Goal: Information Seeking & Learning: Check status

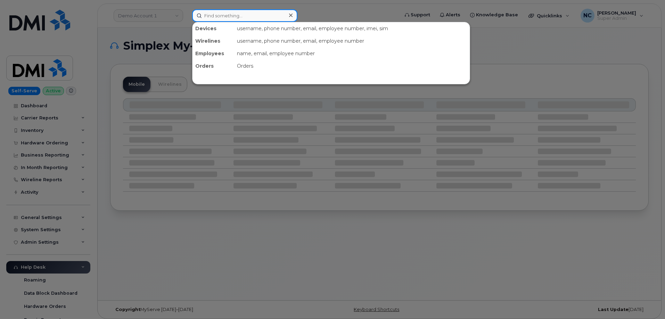
click at [242, 15] on input at bounding box center [244, 15] width 105 height 13
paste input "403-836-1793"
type input "403-836-1793"
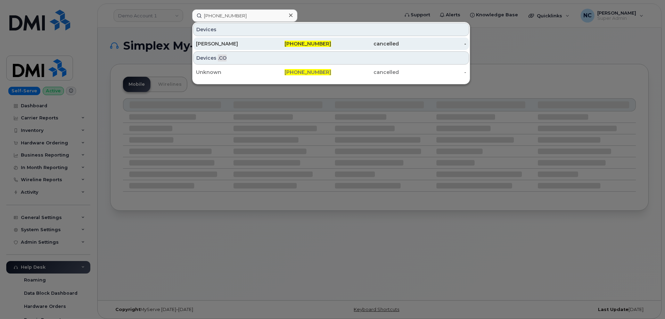
click at [233, 43] on div "Kaitlynn Woods" at bounding box center [230, 43] width 68 height 7
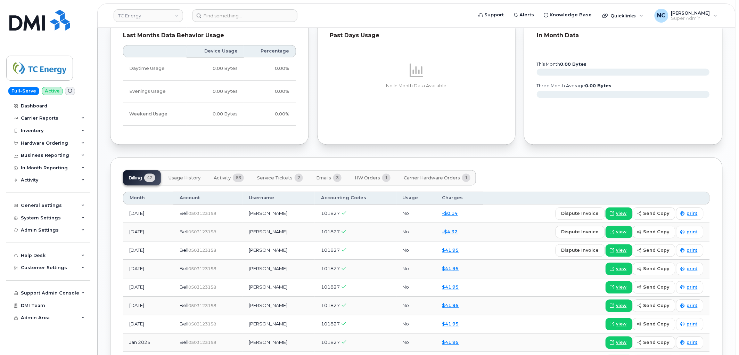
scroll to position [463, 0]
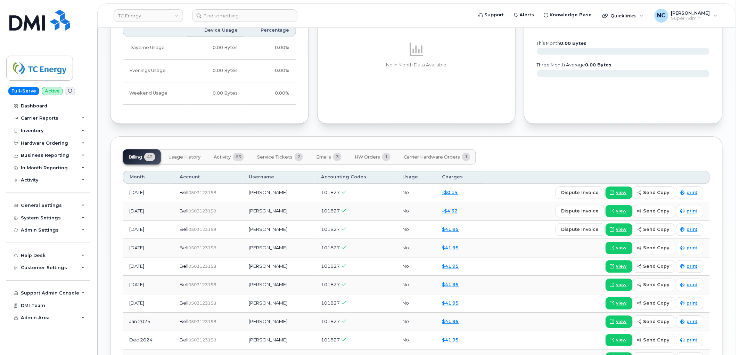
click at [224, 158] on span "Activity" at bounding box center [222, 158] width 17 height 6
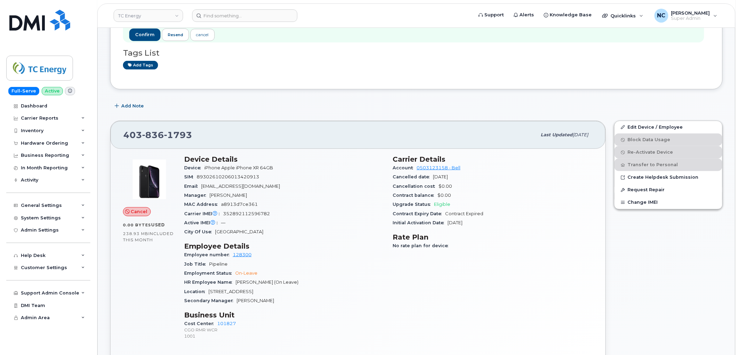
scroll to position [0, 0]
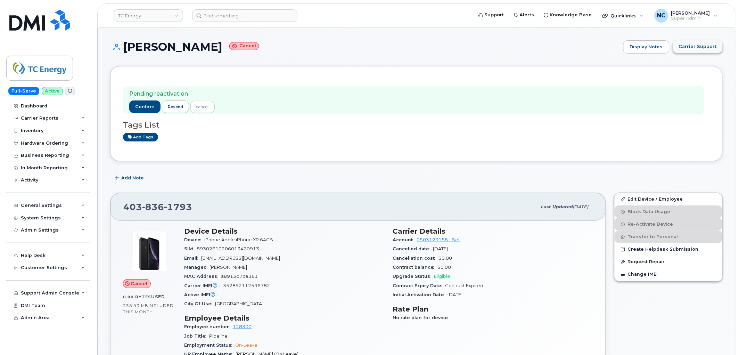
click at [678, 47] on button "Carrier Support" at bounding box center [698, 46] width 50 height 13
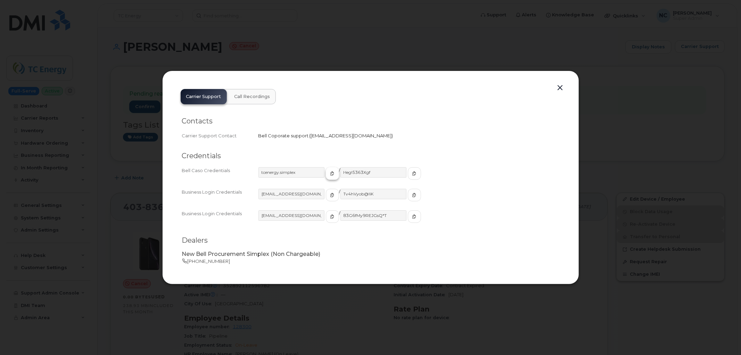
click at [326, 171] on button "button" at bounding box center [332, 173] width 13 height 13
click at [411, 176] on span "button" at bounding box center [414, 173] width 6 height 6
drag, startPoint x: 366, startPoint y: 49, endPoint x: 356, endPoint y: 48, distance: 10.2
click at [366, 49] on div at bounding box center [370, 177] width 741 height 355
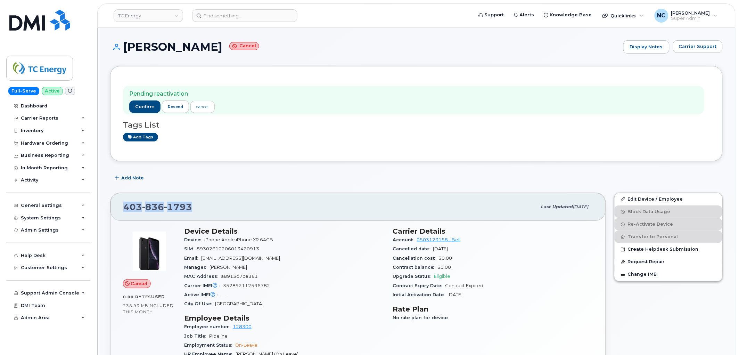
drag, startPoint x: 206, startPoint y: 209, endPoint x: 99, endPoint y: 187, distance: 109.6
copy span "403 836 1793"
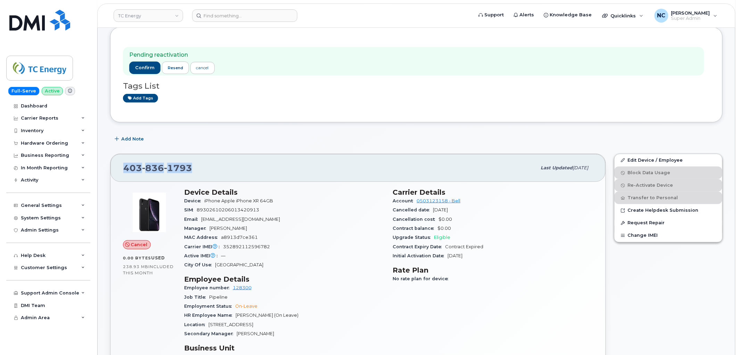
scroll to position [39, 0]
drag, startPoint x: 278, startPoint y: 247, endPoint x: 220, endPoint y: 247, distance: 58.0
click at [220, 247] on div "Carrier IMEI Carrier IMEI is reported during the last billing cycle or change o…" at bounding box center [284, 246] width 200 height 9
copy span "352892112596782"
click at [279, 17] on input at bounding box center [244, 15] width 105 height 13
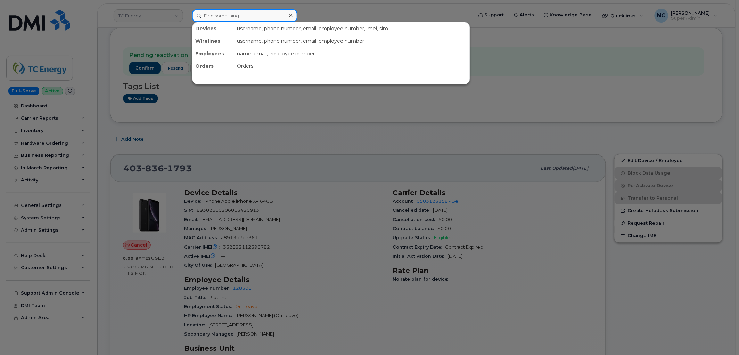
paste input "(236)339-4878"
type input "(236)339-4878"
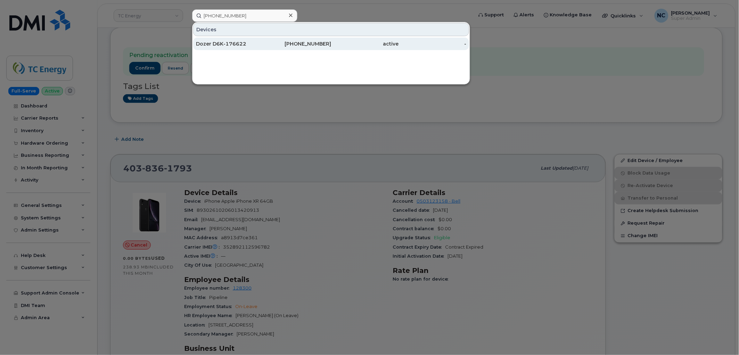
click at [261, 42] on div "Dozer D6K-176622" at bounding box center [230, 43] width 68 height 7
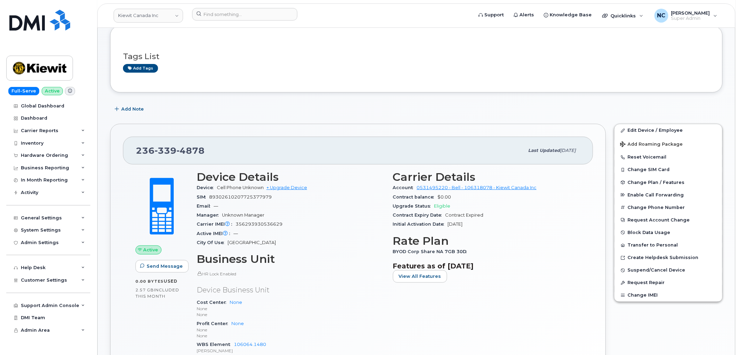
scroll to position [116, 0]
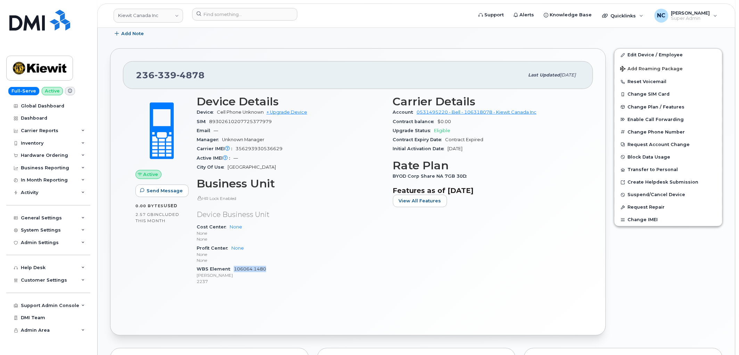
drag, startPoint x: 270, startPoint y: 268, endPoint x: 234, endPoint y: 266, distance: 36.2
click at [234, 266] on div "WBS Element 106064.1480 [PERSON_NAME] 2237" at bounding box center [291, 274] width 188 height 21
copy link "106064.1480"
click at [43, 216] on div "General Settings" at bounding box center [41, 218] width 41 height 6
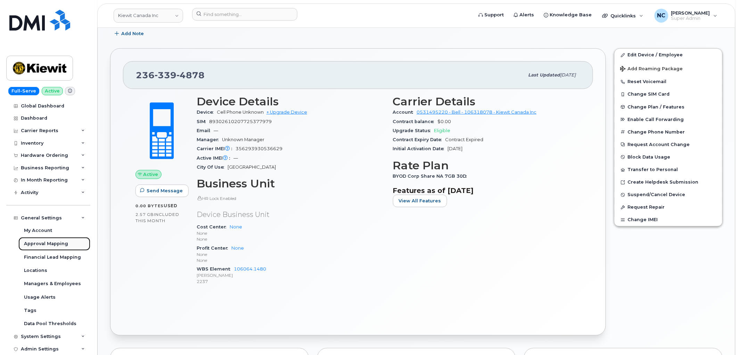
click at [49, 241] on div "Approval Mapping" at bounding box center [46, 243] width 44 height 6
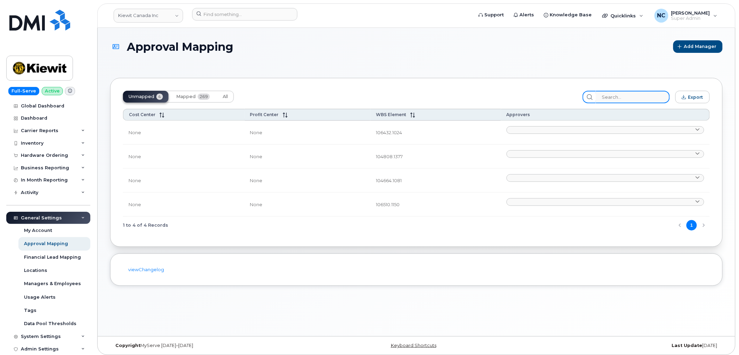
click at [634, 96] on input "search" at bounding box center [633, 97] width 74 height 13
paste input "106064.1480"
type input "106064.1480"
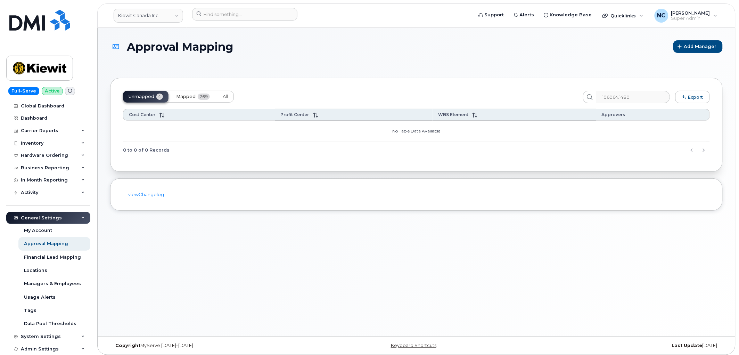
click at [185, 94] on span "Mapped" at bounding box center [185, 97] width 19 height 6
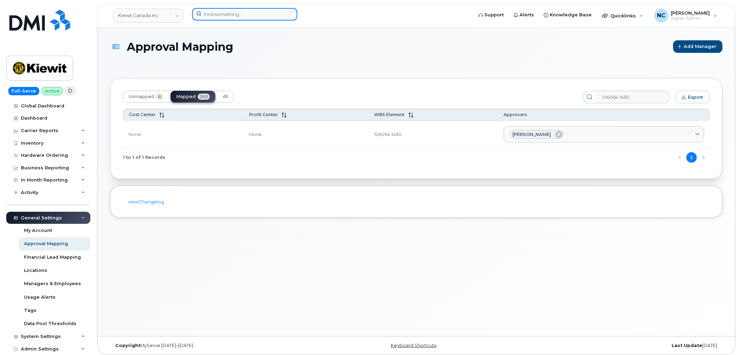
click at [225, 13] on input at bounding box center [244, 14] width 105 height 13
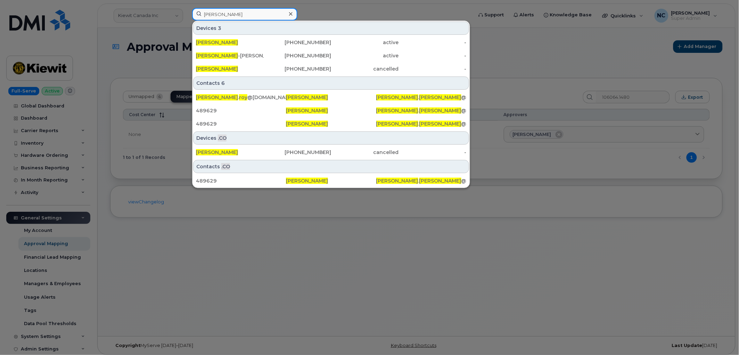
drag, startPoint x: 261, startPoint y: 10, endPoint x: 106, endPoint y: 5, distance: 155.0
click at [187, 8] on div "[PERSON_NAME] 3 [PERSON_NAME] [PHONE_NUMBER] active - [PERSON_NAME] [PHONE_NUMB…" at bounding box center [330, 15] width 287 height 15
paste input "(236) 339-4986"
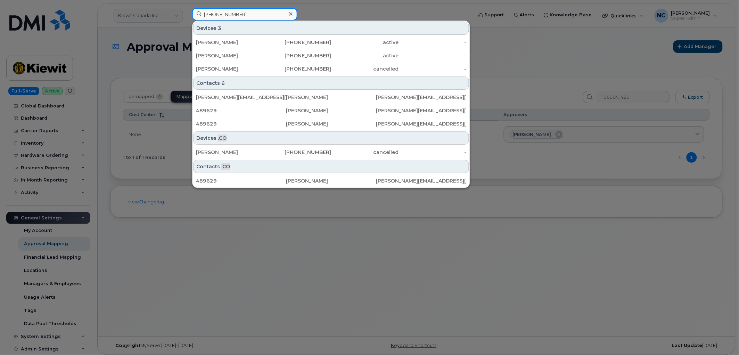
type input "(236) 339-4986"
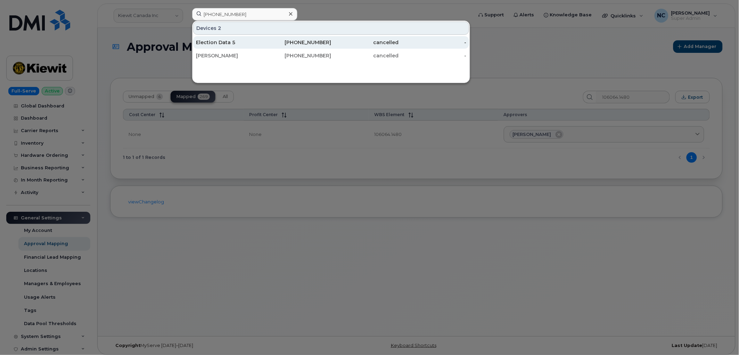
click at [240, 44] on div "Election Data 5" at bounding box center [230, 42] width 68 height 7
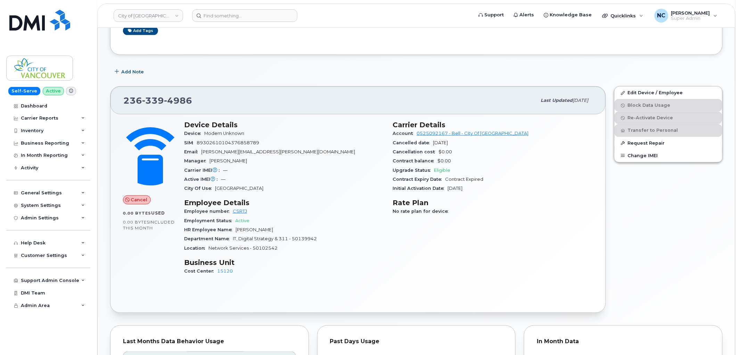
scroll to position [116, 0]
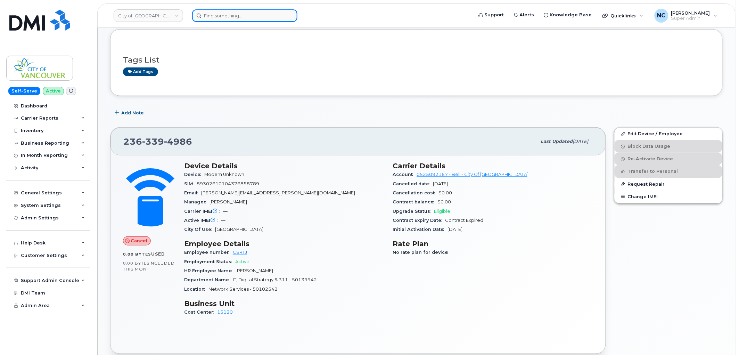
click at [263, 20] on input at bounding box center [244, 15] width 105 height 13
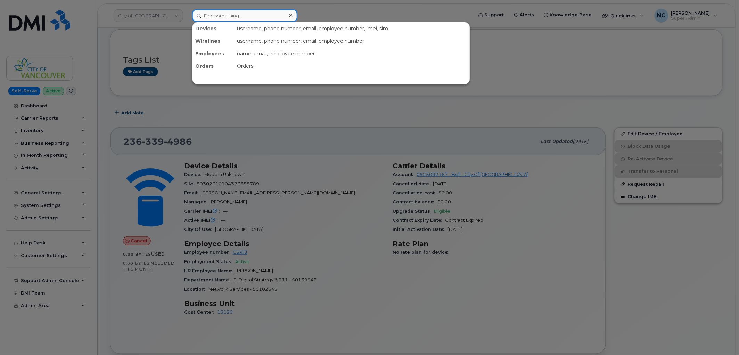
paste input "356293930536629"
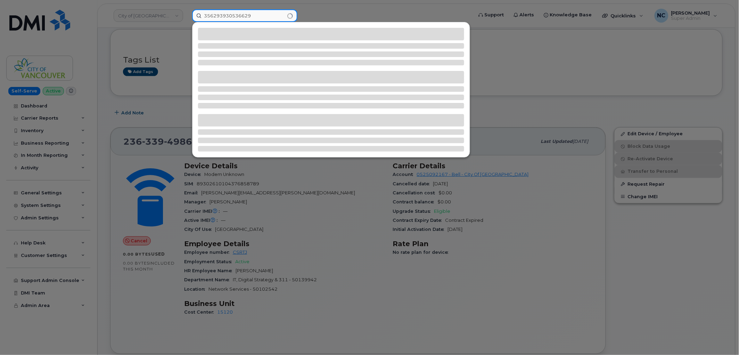
type input "356293930536629"
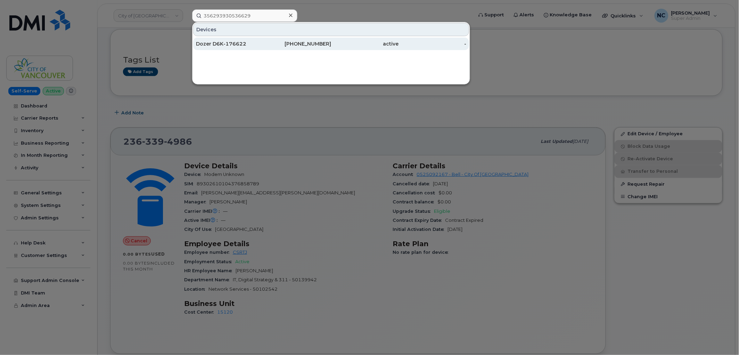
click at [279, 39] on div "236-339-4878" at bounding box center [298, 44] width 68 height 13
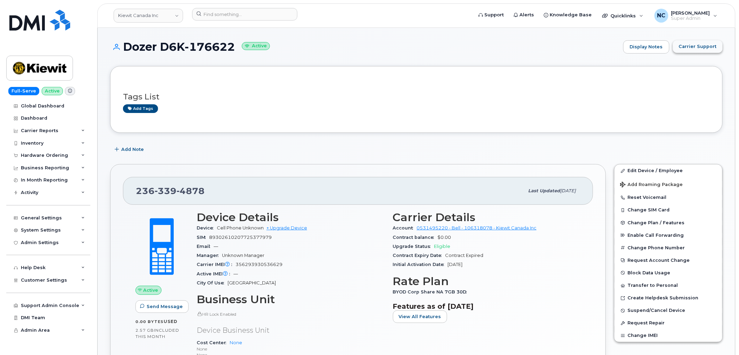
click at [702, 49] on span "Carrier Support" at bounding box center [698, 46] width 38 height 7
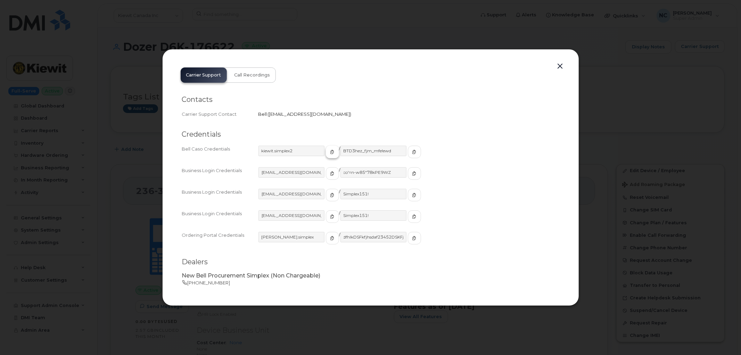
click at [326, 155] on button "button" at bounding box center [332, 152] width 13 height 13
click at [408, 147] on button "button" at bounding box center [414, 152] width 13 height 13
